Goal: Navigation & Orientation: Find specific page/section

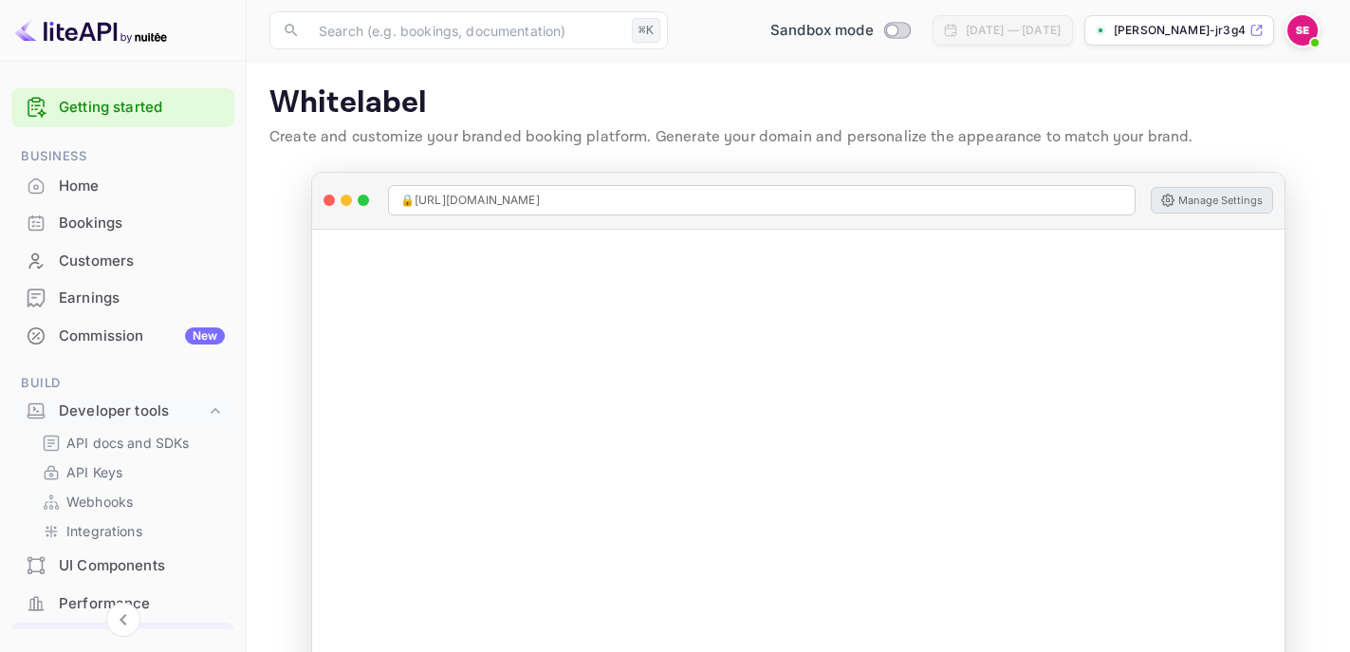
scroll to position [417, 0]
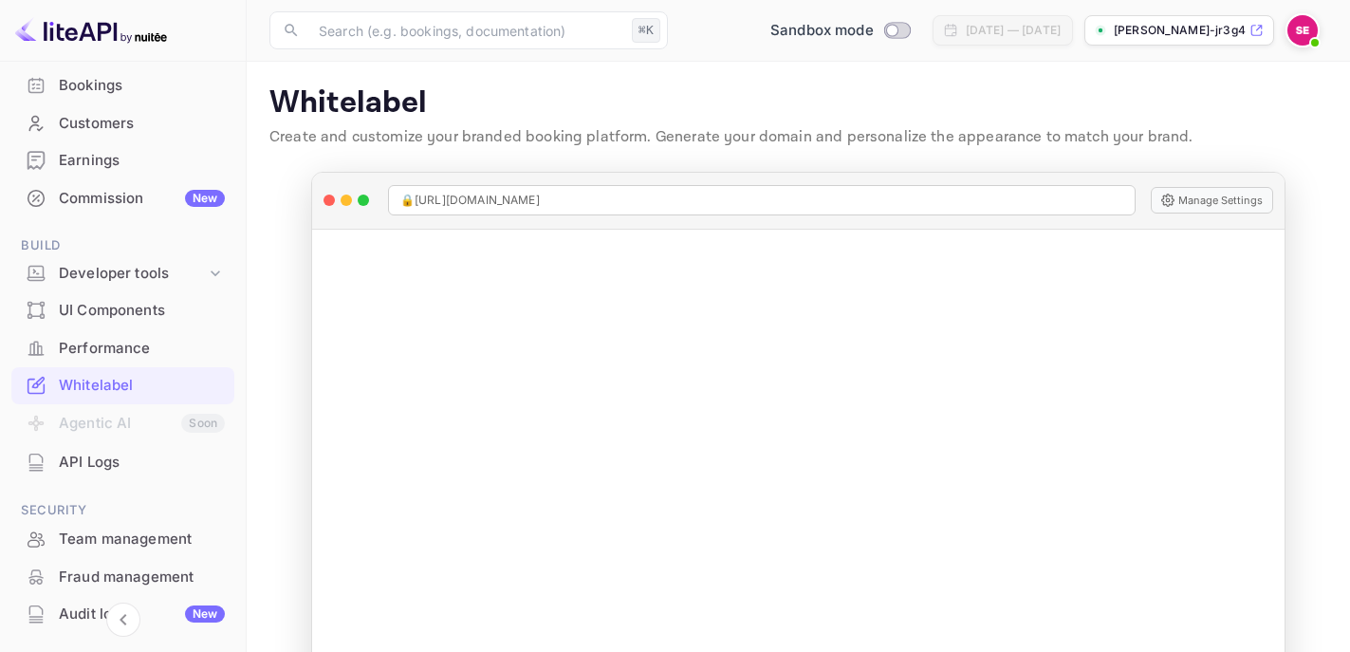
scroll to position [102, 0]
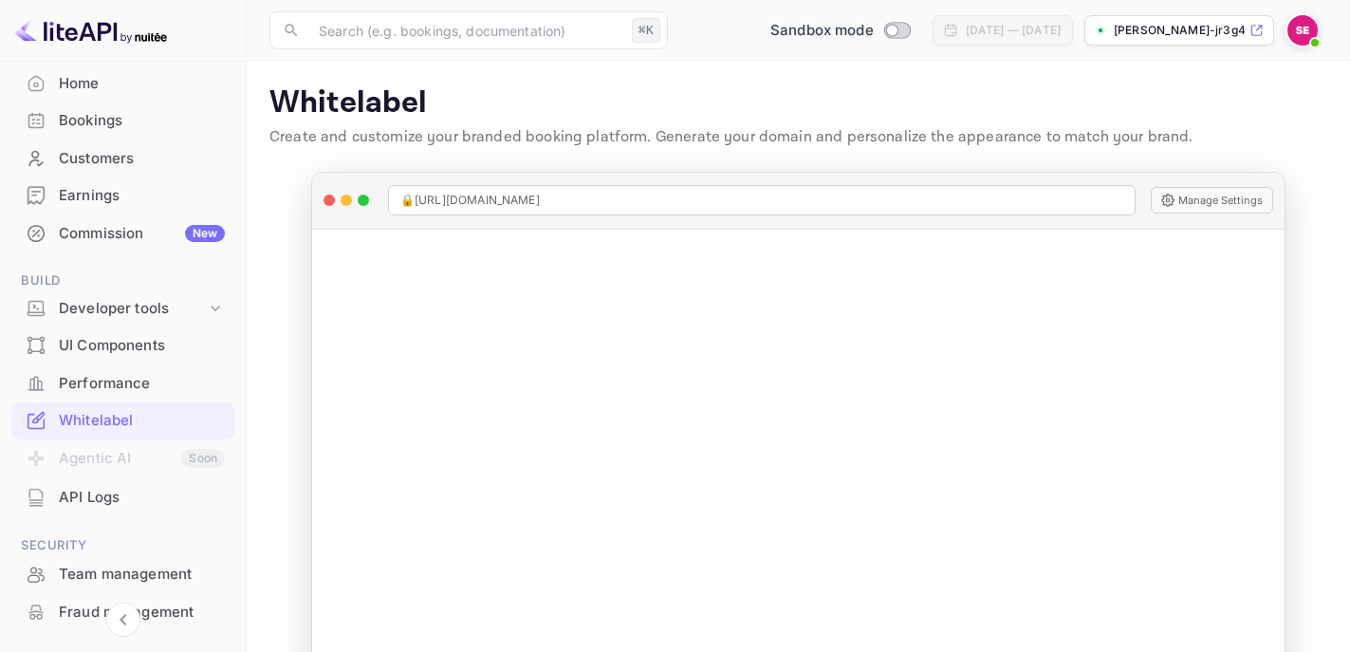
click at [148, 358] on div "UI Components" at bounding box center [122, 345] width 223 height 37
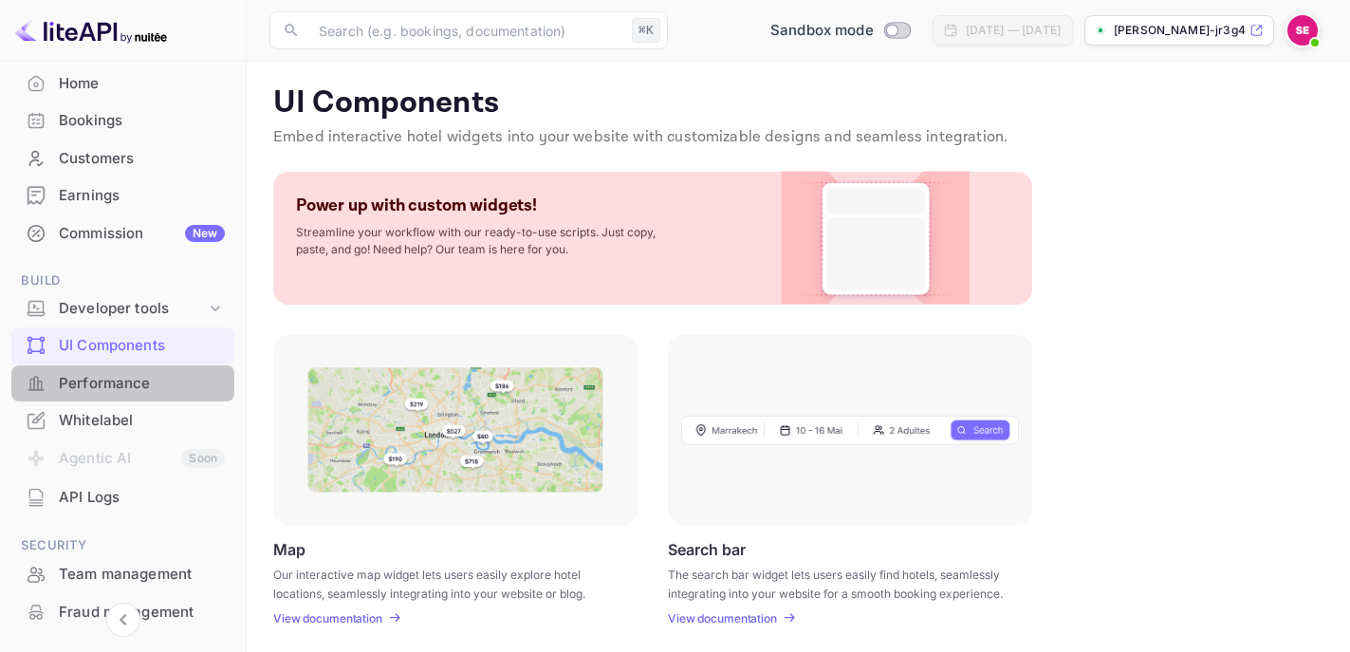
click at [124, 392] on div "Performance" at bounding box center [142, 384] width 166 height 22
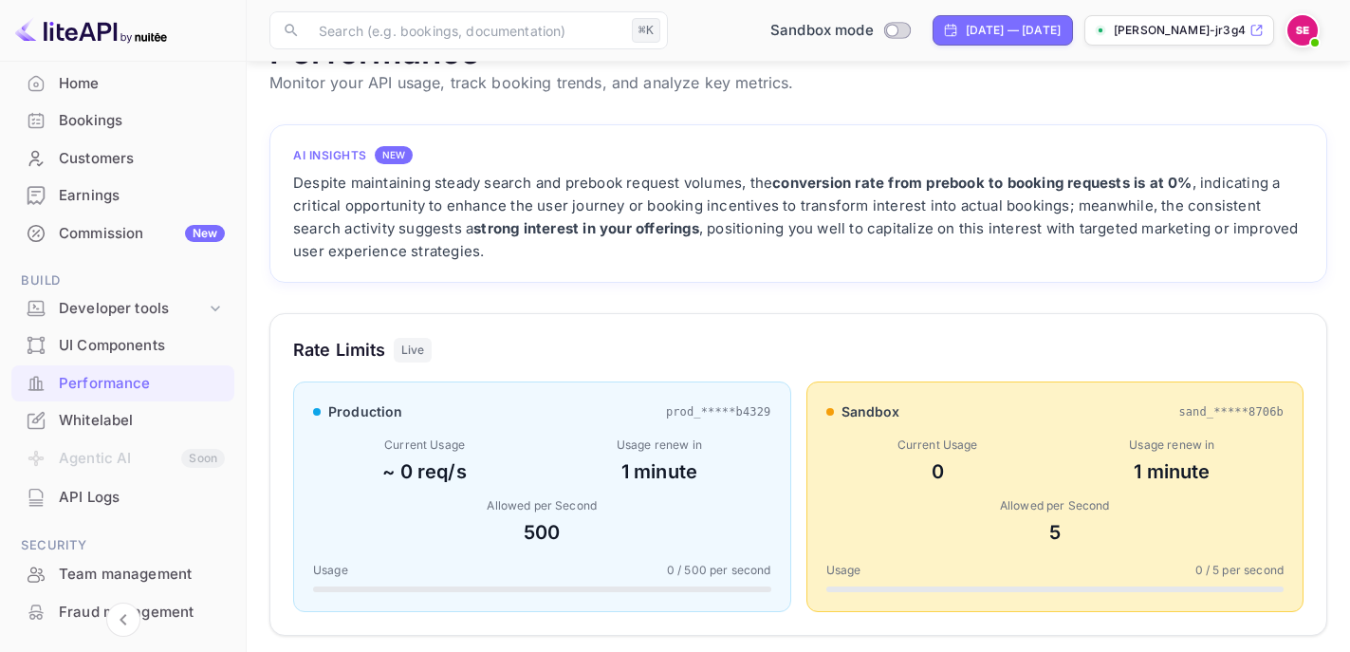
scroll to position [29, 0]
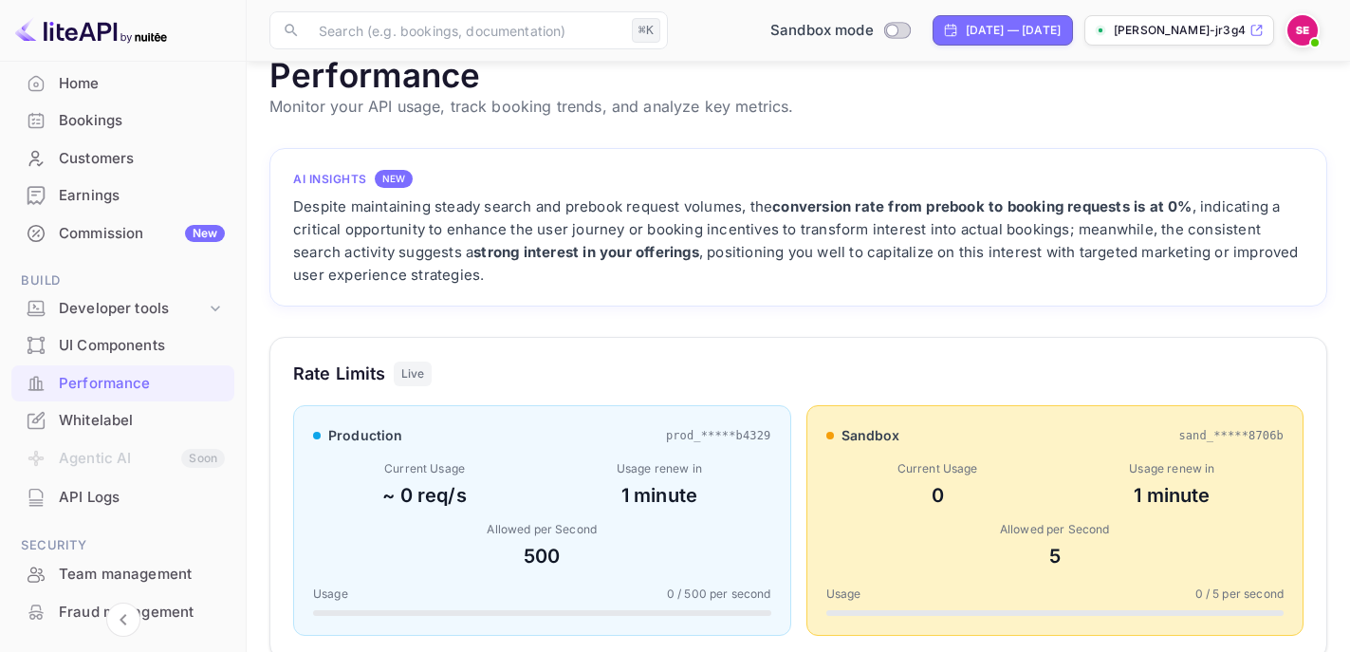
click at [120, 154] on div "Customers" at bounding box center [142, 159] width 166 height 22
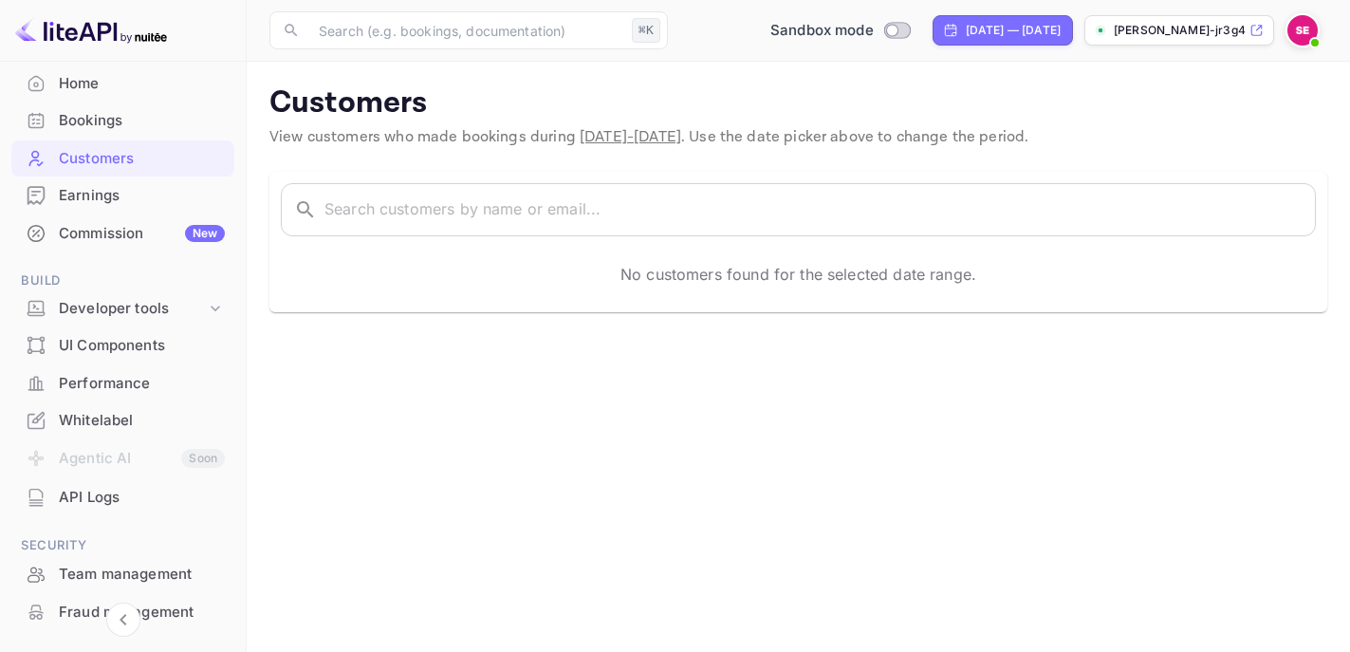
click at [138, 128] on div "Bookings" at bounding box center [142, 121] width 166 height 22
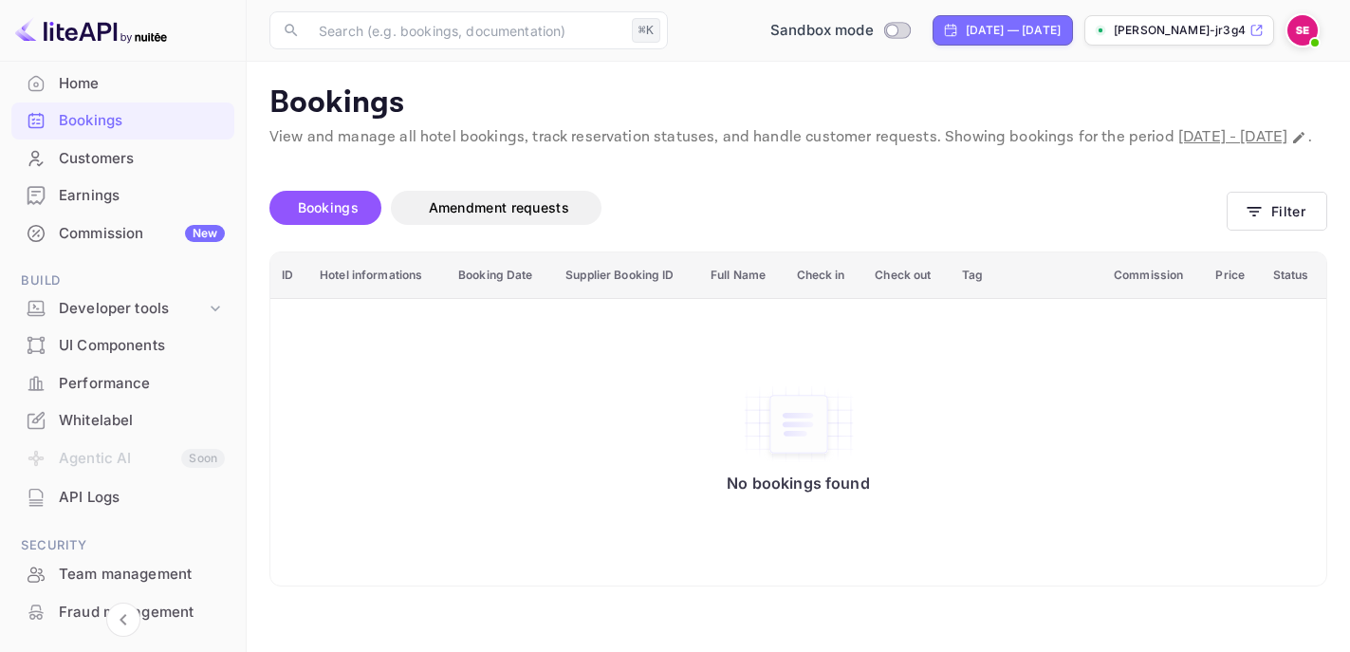
click at [1174, 37] on p "[PERSON_NAME]-jr3g4.nuit..." at bounding box center [1180, 30] width 132 height 17
click at [89, 84] on div "Home" at bounding box center [142, 84] width 166 height 22
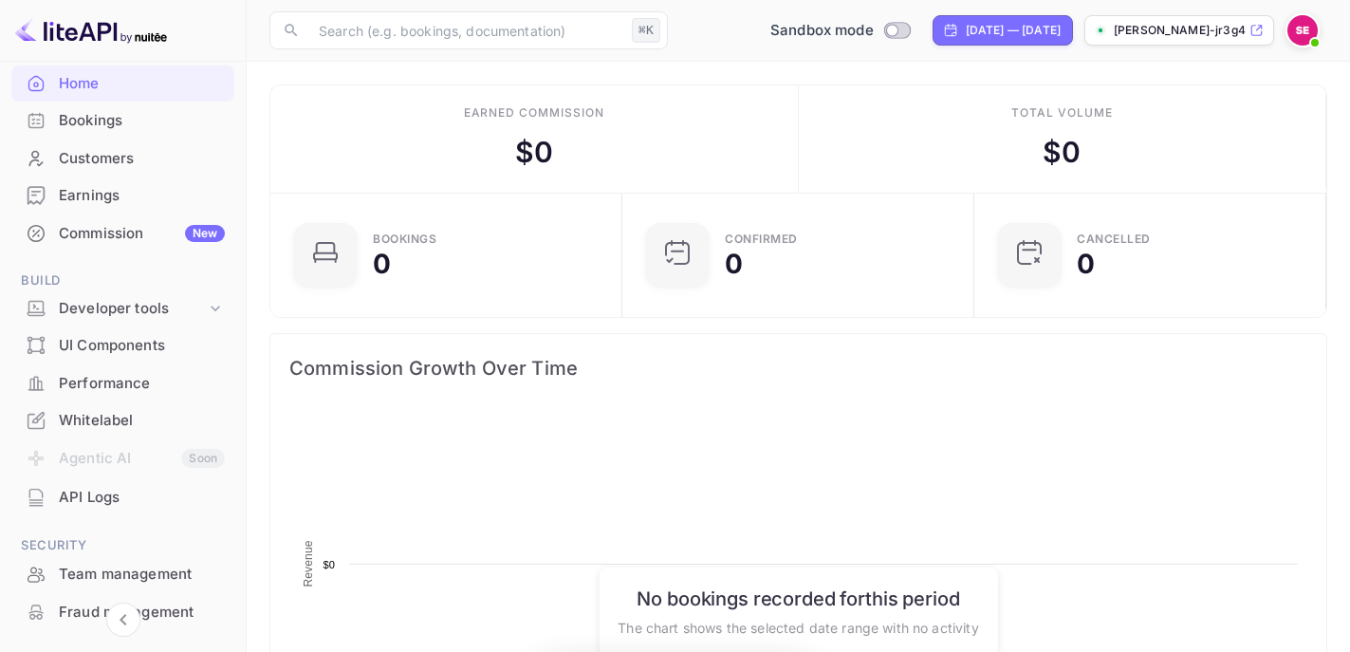
scroll to position [308, 341]
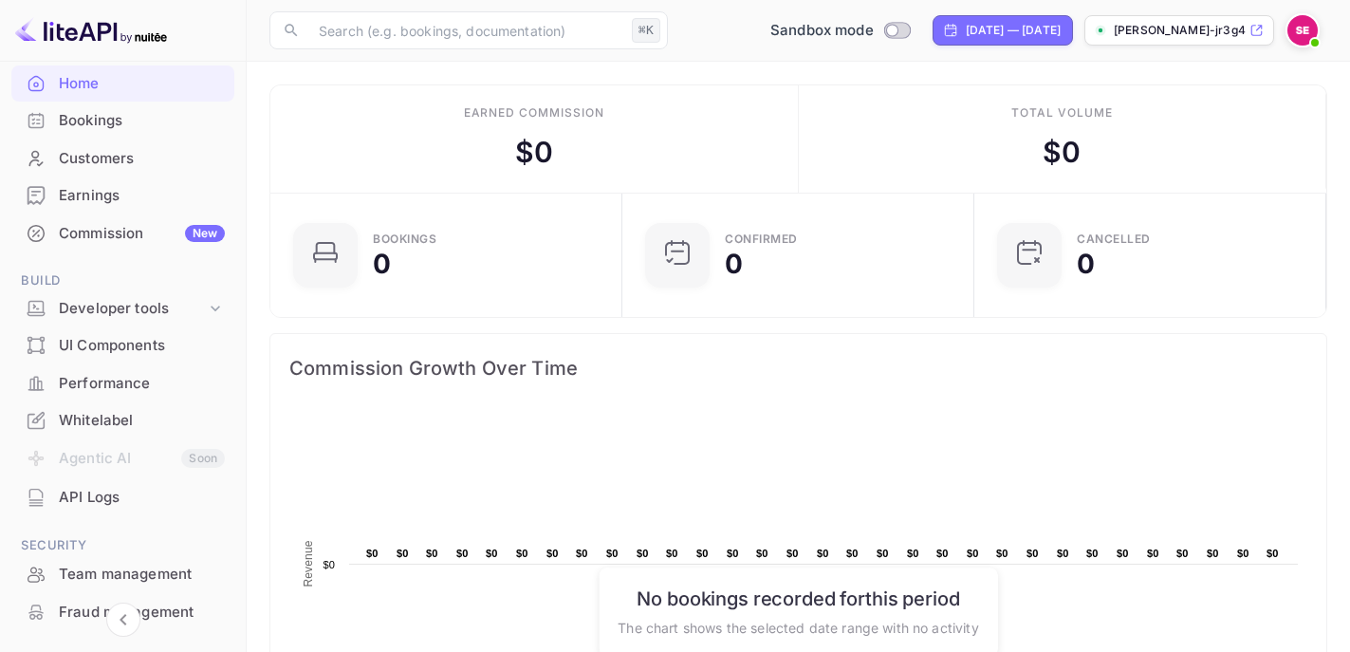
click at [93, 497] on div "API Logs" at bounding box center [142, 498] width 166 height 22
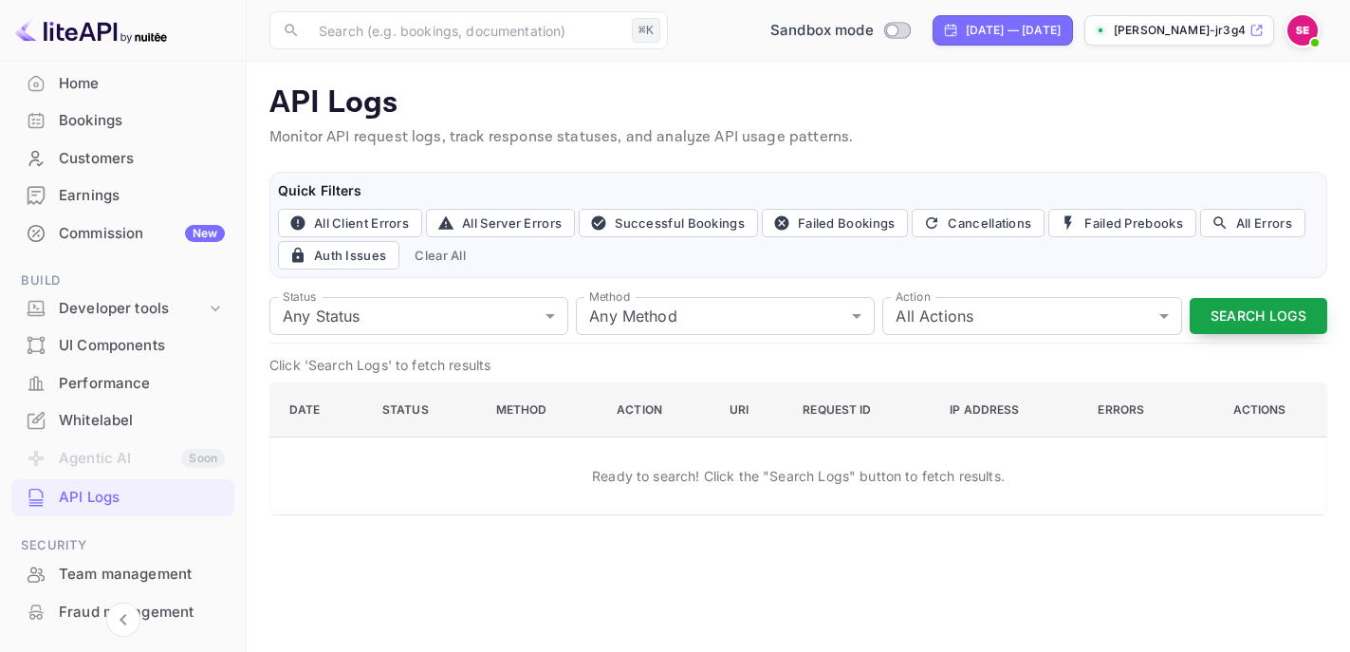
click at [1229, 324] on button "Search Logs" at bounding box center [1258, 316] width 138 height 37
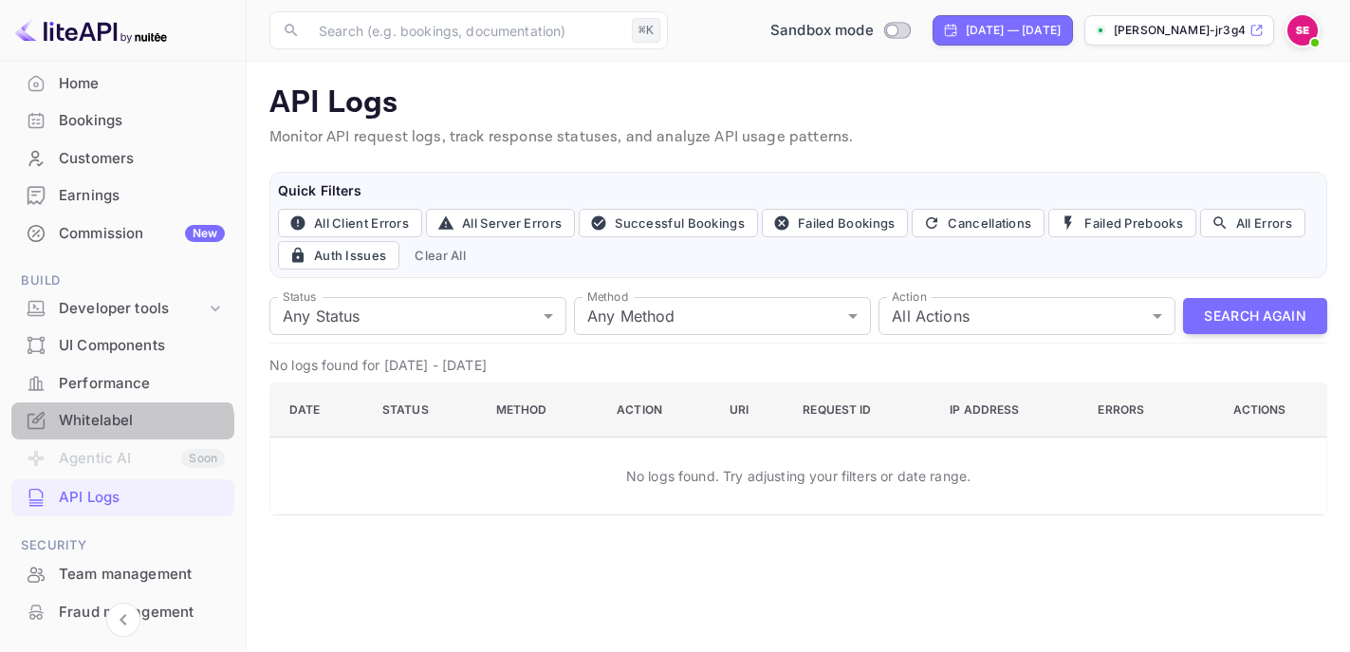
click at [116, 431] on div "Whitelabel" at bounding box center [122, 420] width 223 height 37
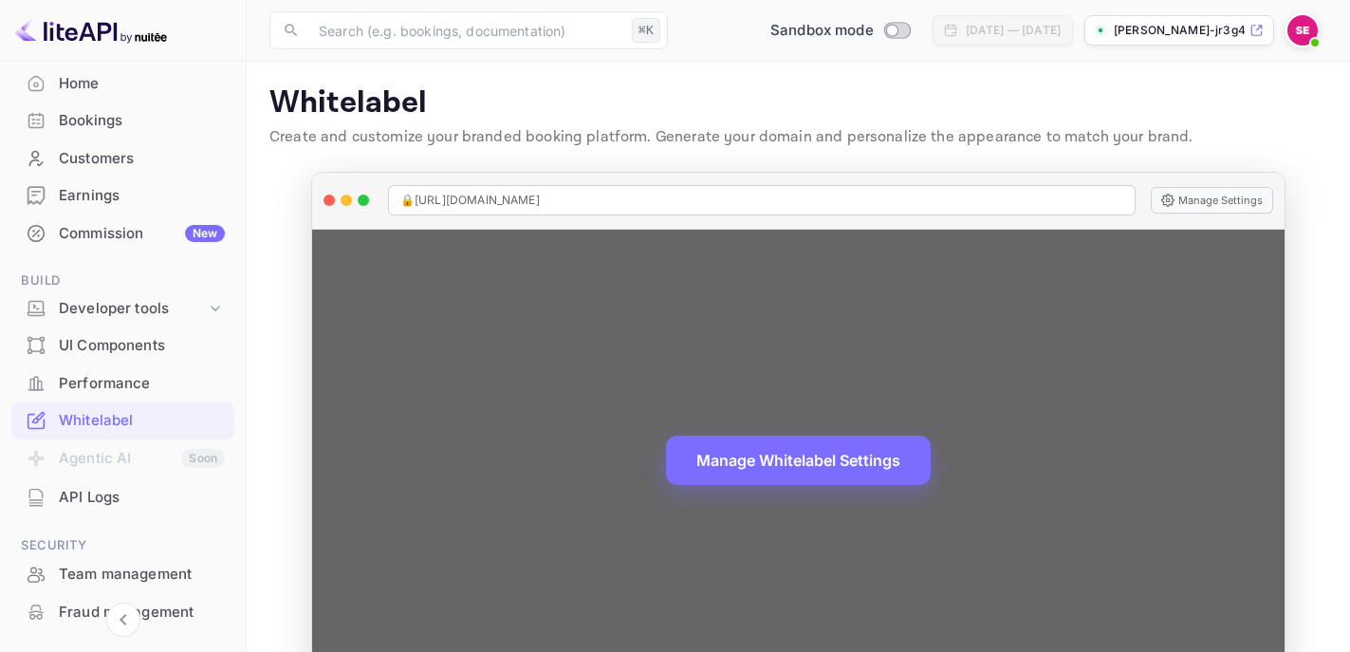
click at [618, 200] on div "🔒 [URL][DOMAIN_NAME]" at bounding box center [761, 200] width 747 height 30
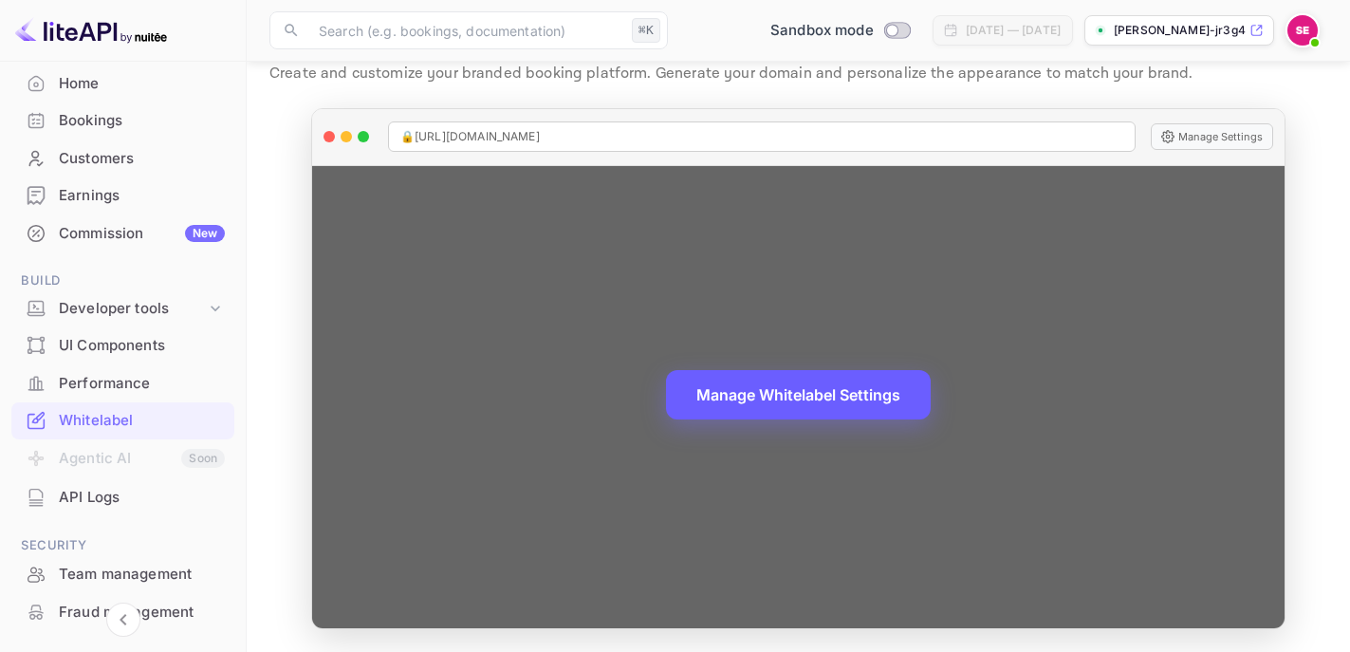
click at [706, 402] on button "Manage Whitelabel Settings" at bounding box center [798, 394] width 265 height 49
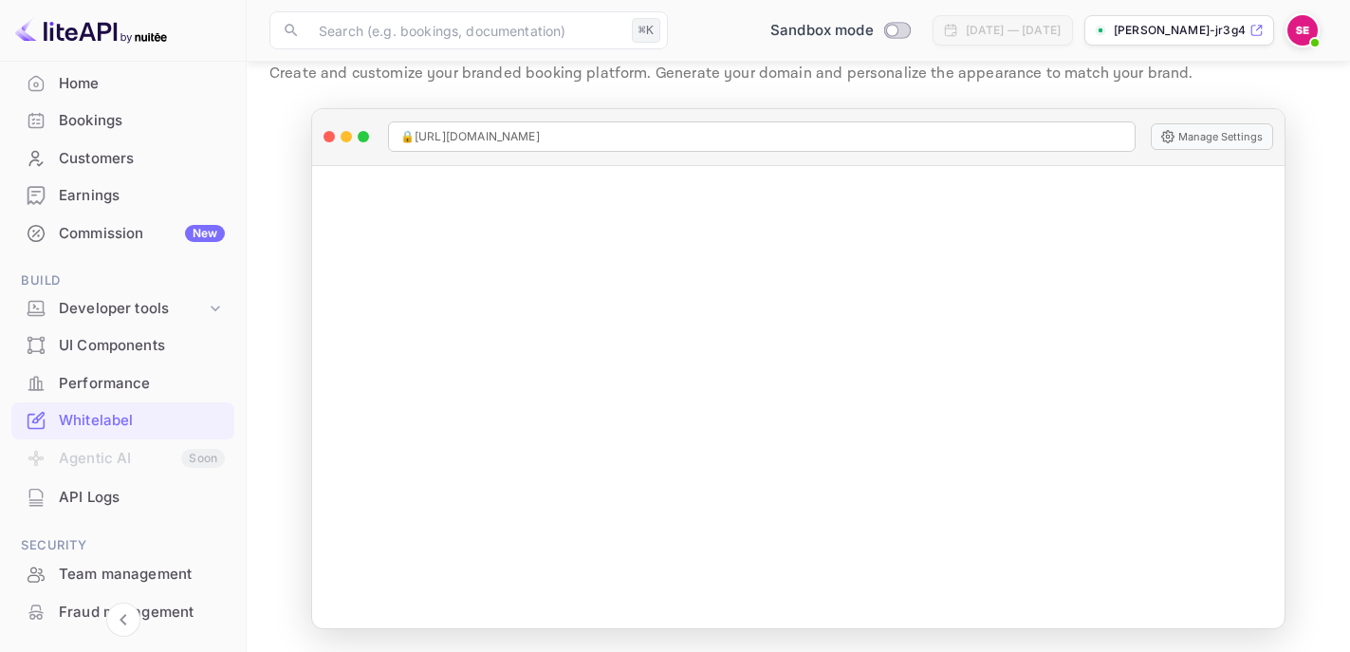
click at [157, 189] on div "Earnings" at bounding box center [142, 196] width 166 height 22
